Goal: Task Accomplishment & Management: Manage account settings

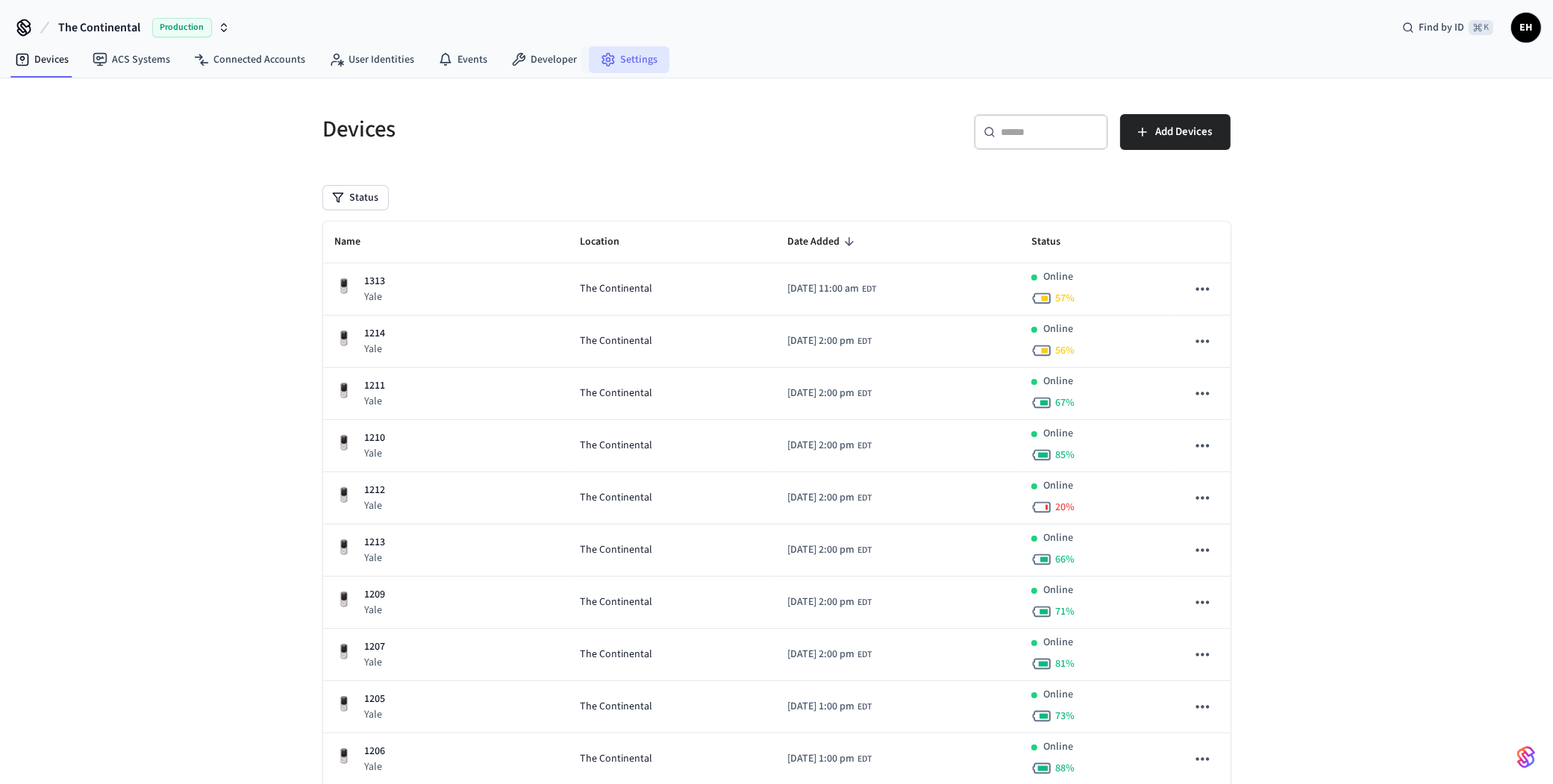
click at [634, 66] on link "Settings" at bounding box center [629, 59] width 81 height 27
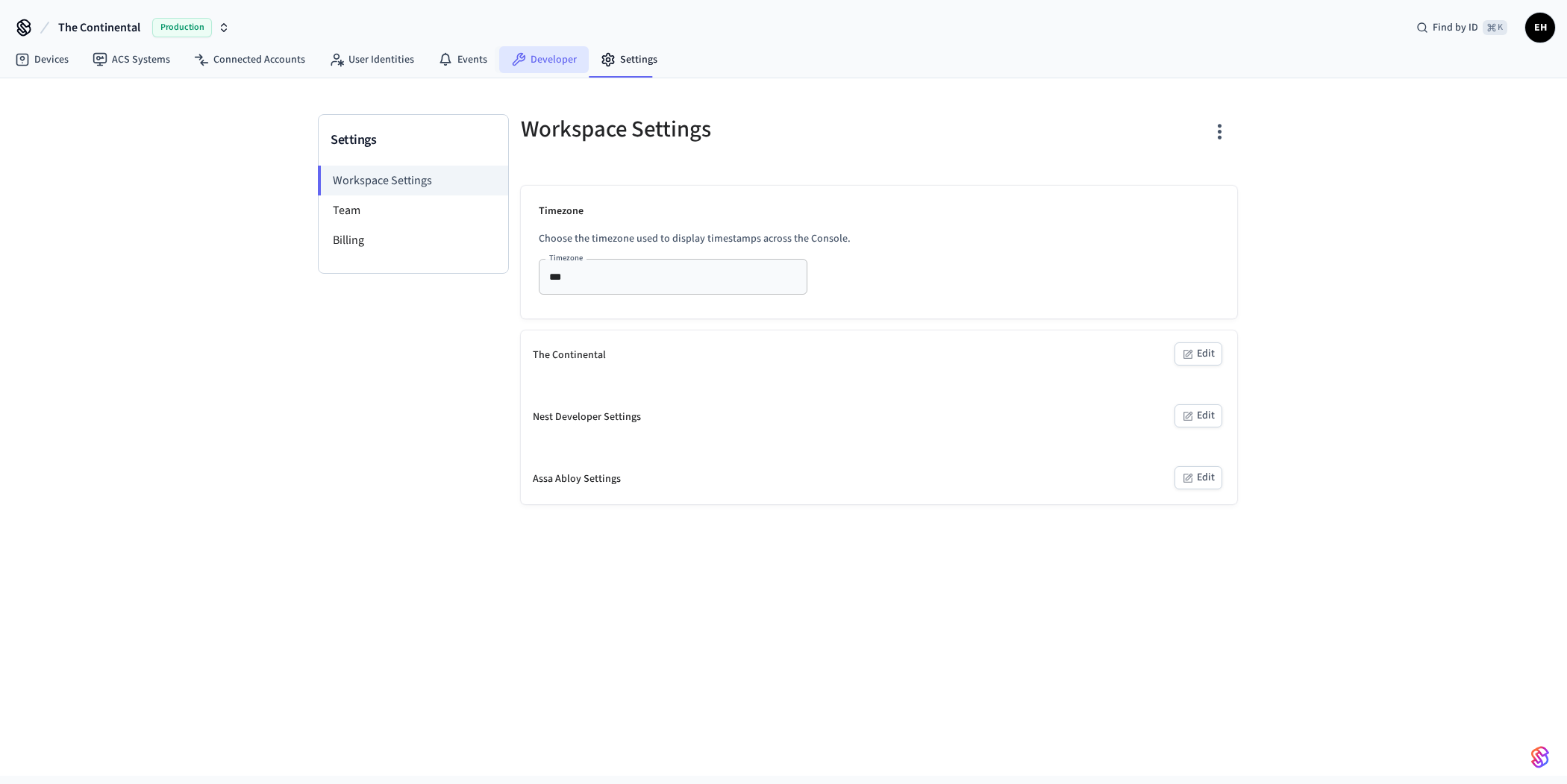
click at [528, 60] on link "Developer" at bounding box center [544, 59] width 89 height 27
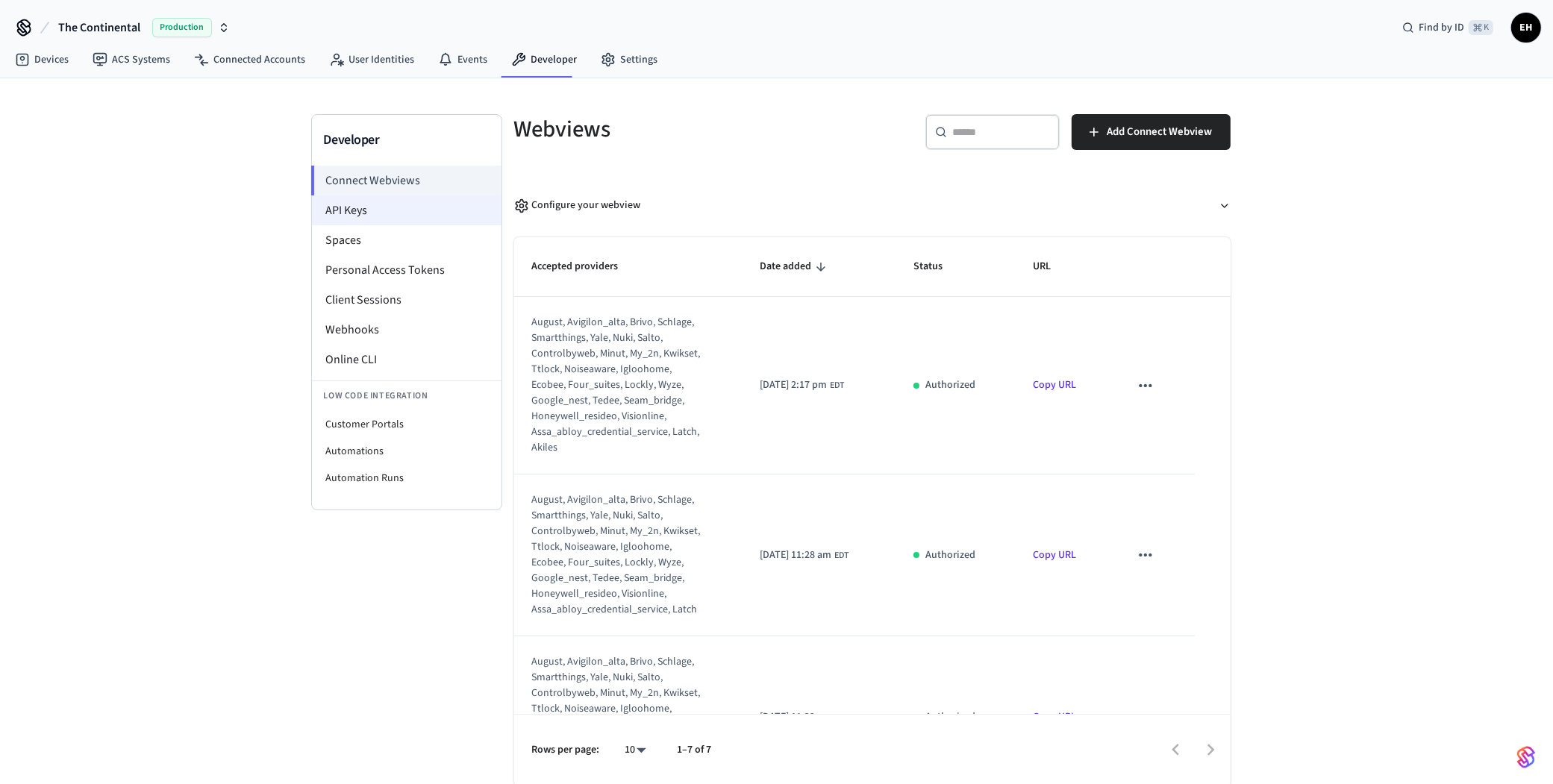
click at [367, 207] on li "API Keys" at bounding box center [407, 210] width 190 height 30
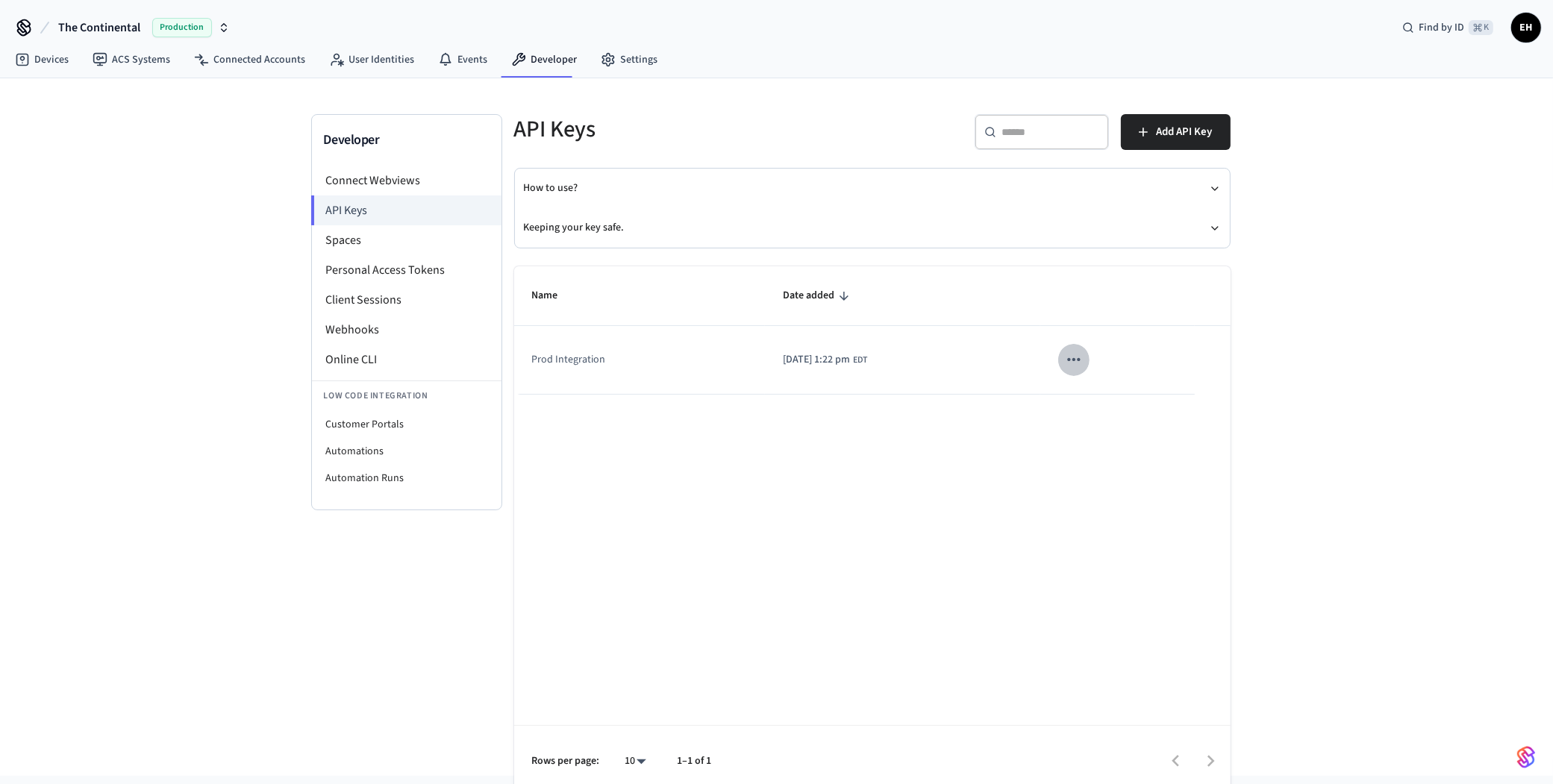
click at [1084, 355] on icon "sticky table" at bounding box center [1074, 359] width 20 height 20
click at [942, 487] on div at bounding box center [784, 392] width 1567 height 784
click at [1084, 362] on icon "sticky table" at bounding box center [1074, 359] width 20 height 20
click at [975, 449] on div at bounding box center [784, 392] width 1567 height 784
click at [1158, 137] on span "Add API Key" at bounding box center [1185, 132] width 56 height 20
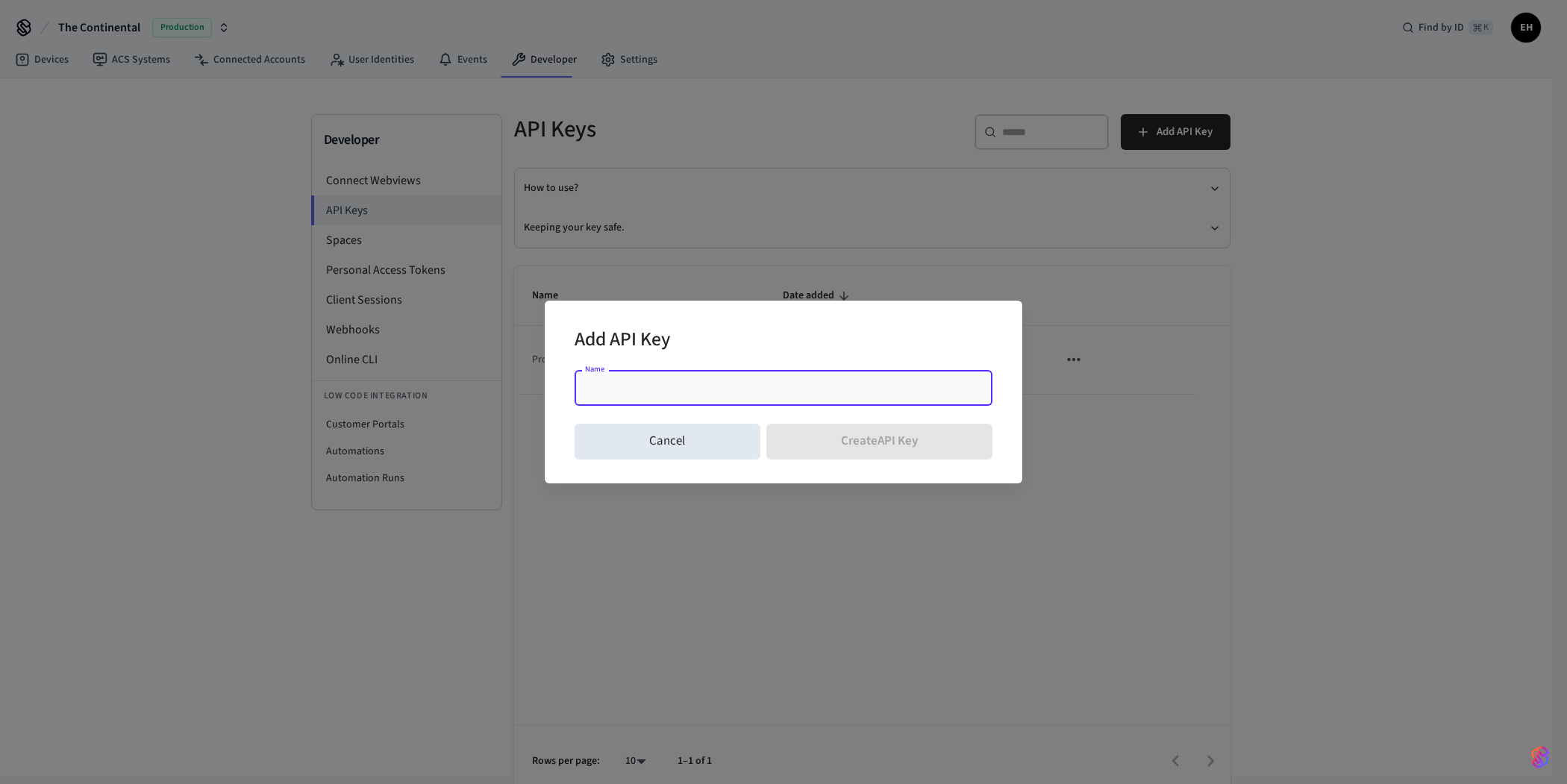
click at [739, 394] on input "Name" at bounding box center [783, 388] width 400 height 15
type input "*"
type input "**********"
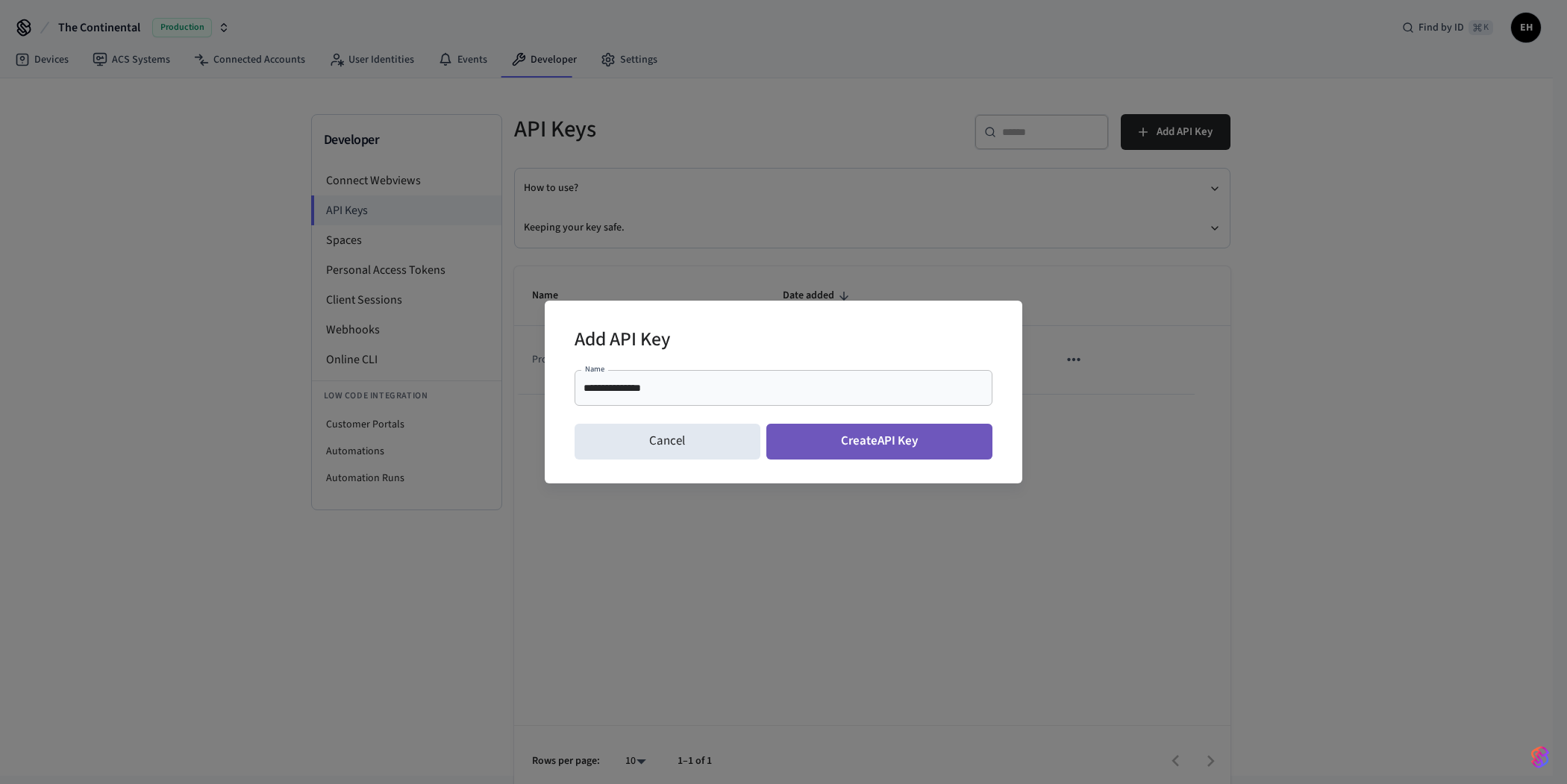
click at [854, 447] on button "Create API Key" at bounding box center [879, 441] width 227 height 36
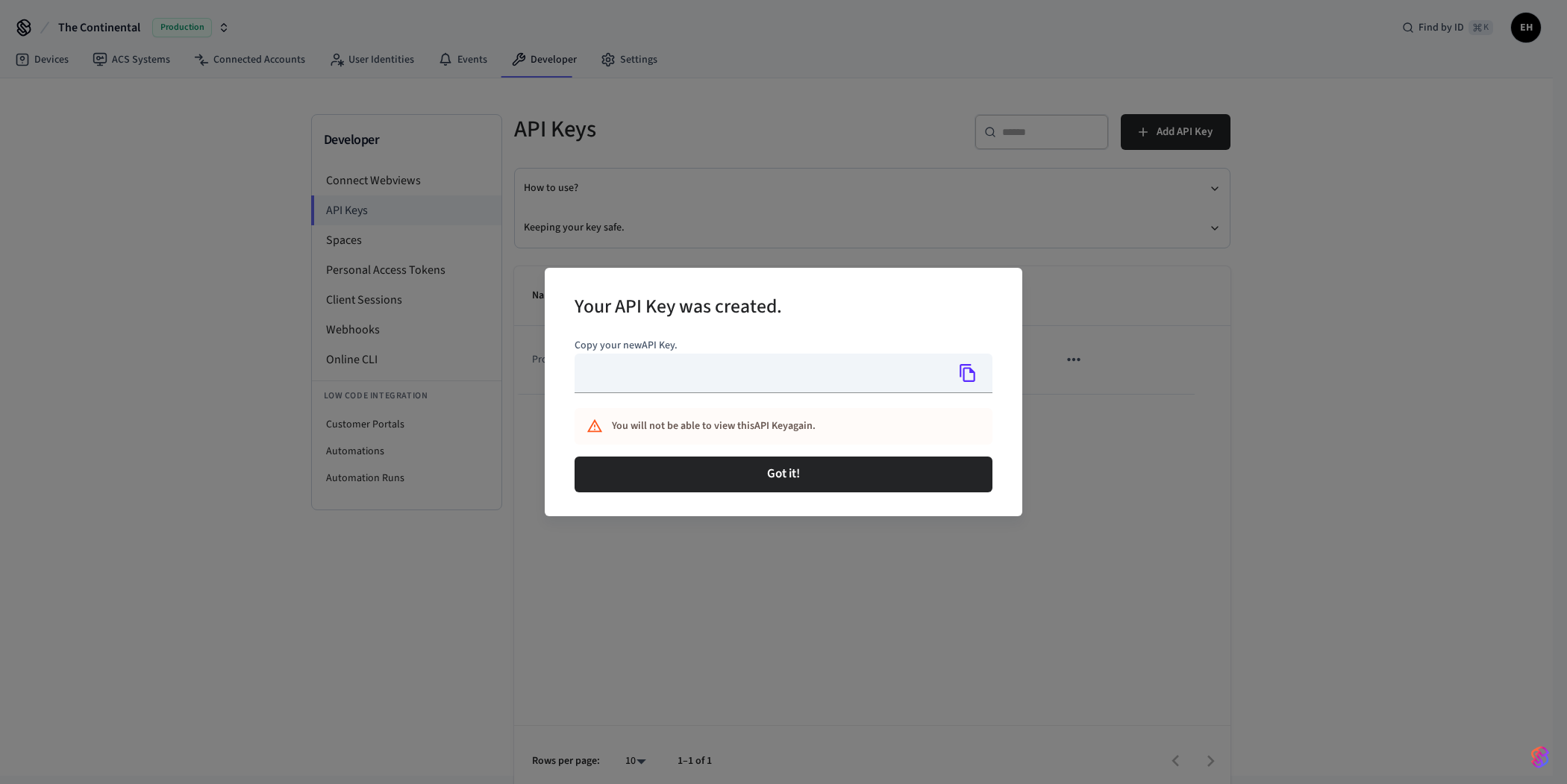
type input "**********"
click at [969, 370] on icon "Copy" at bounding box center [968, 373] width 16 height 18
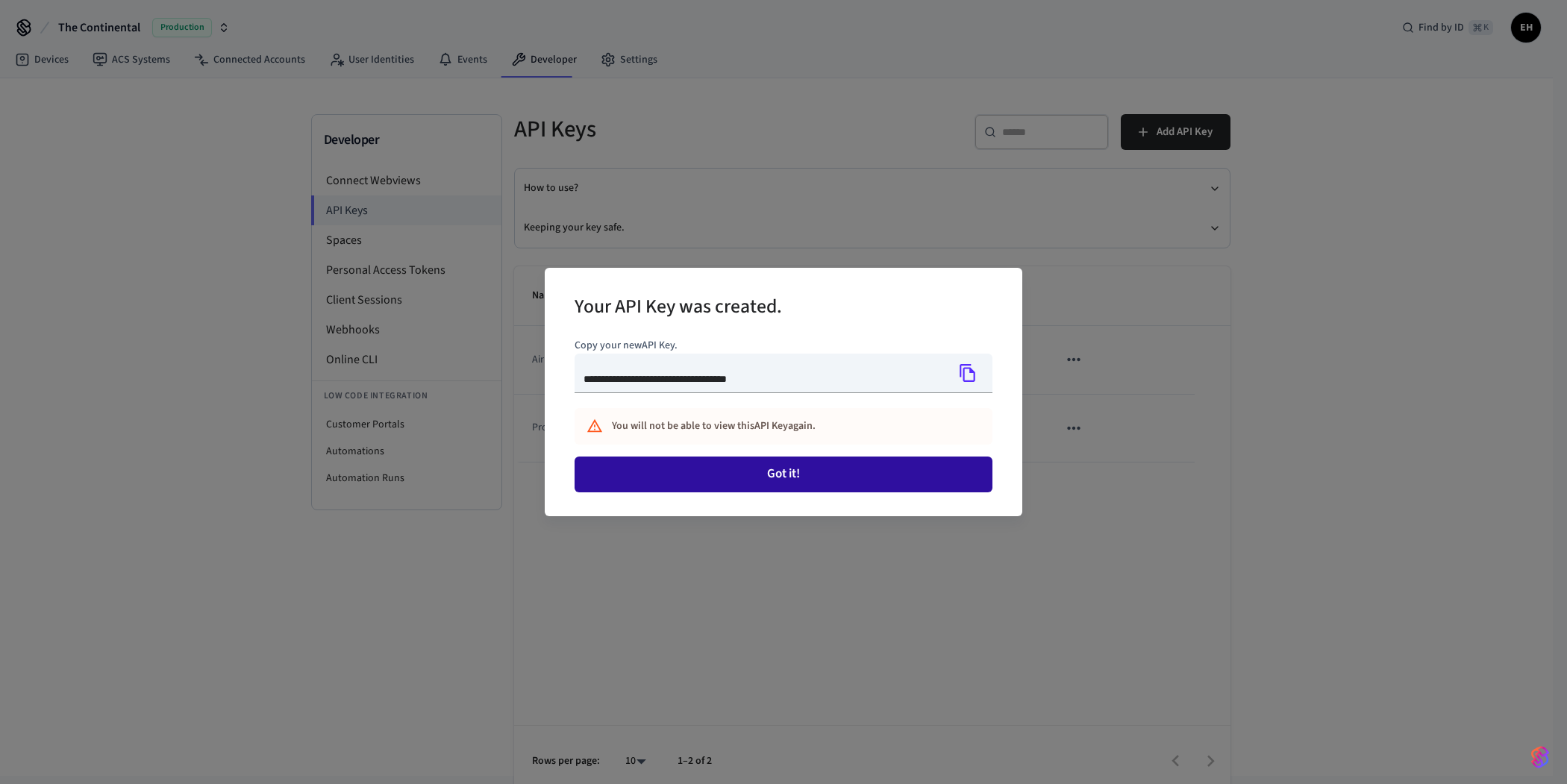
click at [806, 479] on button "Got it!" at bounding box center [784, 474] width 418 height 36
